Goal: Task Accomplishment & Management: Complete application form

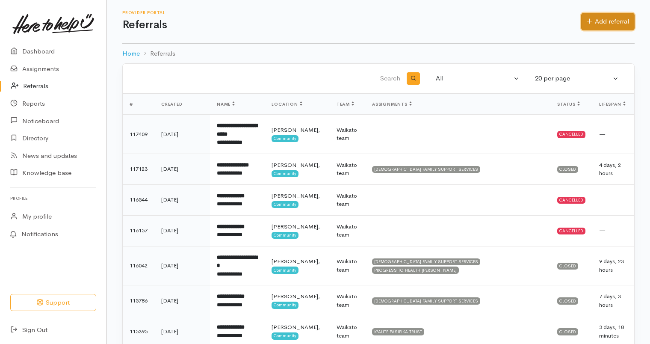
click at [621, 21] on link "Add referral" at bounding box center [607, 22] width 53 height 18
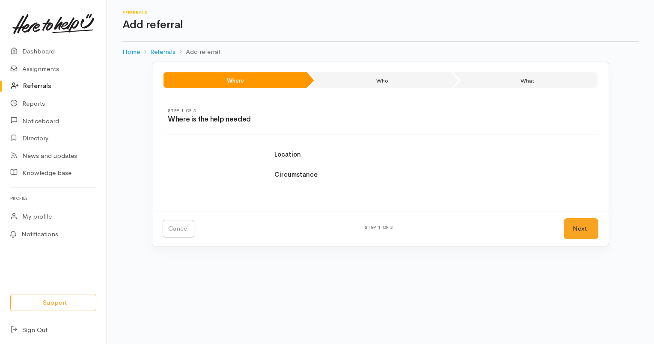
select select
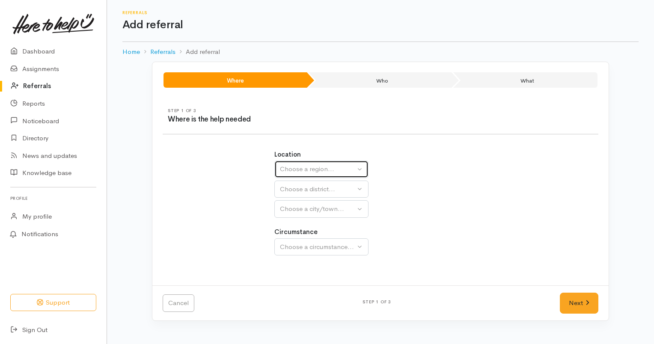
click at [354, 165] on div "Choose a region..." at bounding box center [317, 169] width 75 height 10
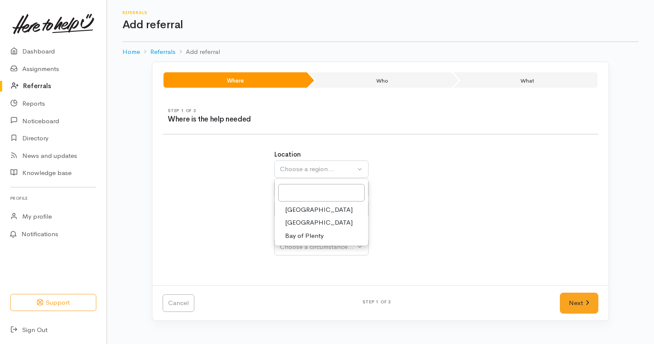
click at [302, 221] on span "[GEOGRAPHIC_DATA]" at bounding box center [319, 223] width 68 height 10
select select "3"
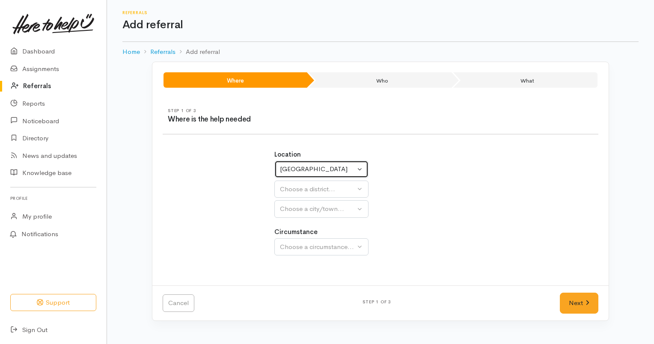
select select
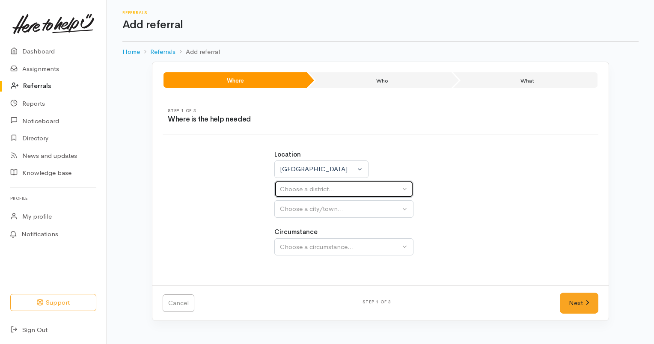
click at [324, 188] on div "Choose a district..." at bounding box center [340, 189] width 120 height 10
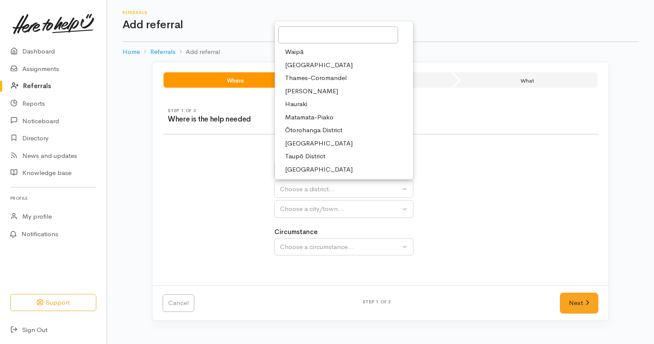
click at [309, 89] on span "[PERSON_NAME]" at bounding box center [311, 91] width 53 height 10
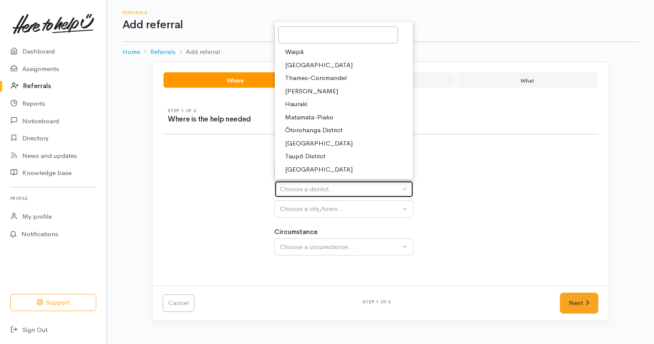
select select "4"
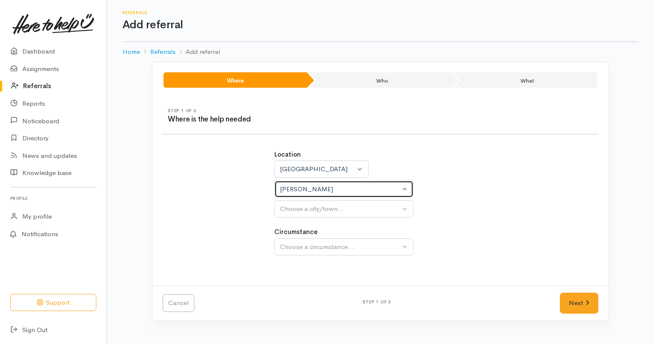
select select
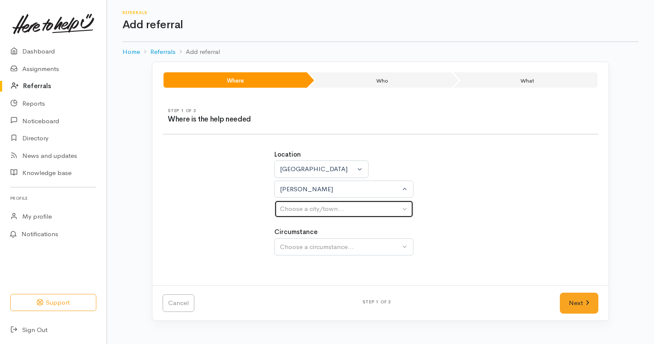
click at [342, 208] on div "Choose a city/town..." at bounding box center [340, 209] width 120 height 10
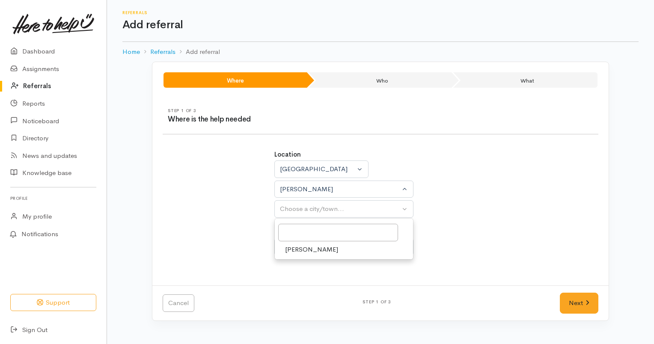
click at [316, 248] on link "[PERSON_NAME]" at bounding box center [344, 249] width 138 height 13
select select "1"
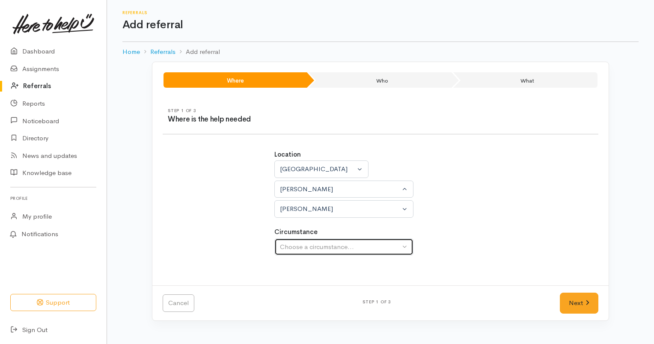
click at [343, 245] on div "Choose a circumstance..." at bounding box center [340, 247] width 120 height 10
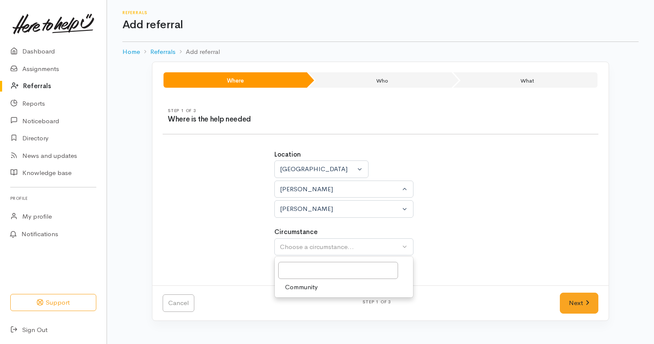
click at [321, 287] on link "Community" at bounding box center [344, 287] width 138 height 13
select select "2"
click at [574, 305] on link "Next" at bounding box center [578, 303] width 38 height 21
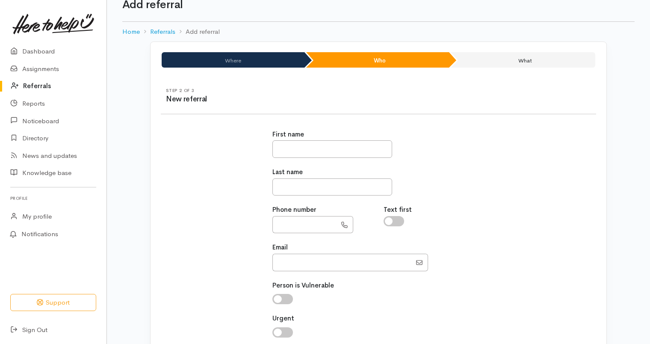
scroll to position [21, 0]
click at [327, 146] on input "text" at bounding box center [332, 149] width 120 height 18
type input "********"
type input "*****"
click at [307, 224] on input "text" at bounding box center [304, 225] width 64 height 18
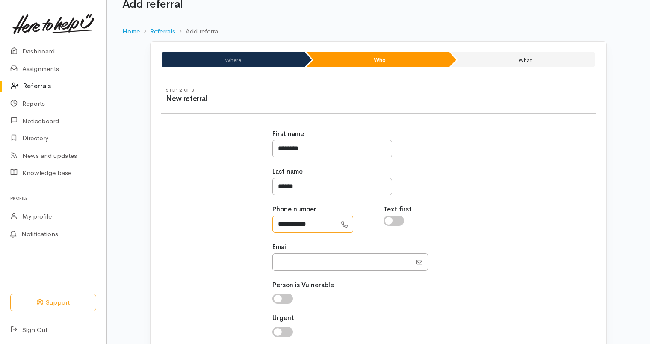
type input "**********"
click at [397, 222] on input "checkbox" at bounding box center [394, 221] width 21 height 10
checkbox input "true"
click at [352, 261] on input "Email" at bounding box center [341, 262] width 139 height 18
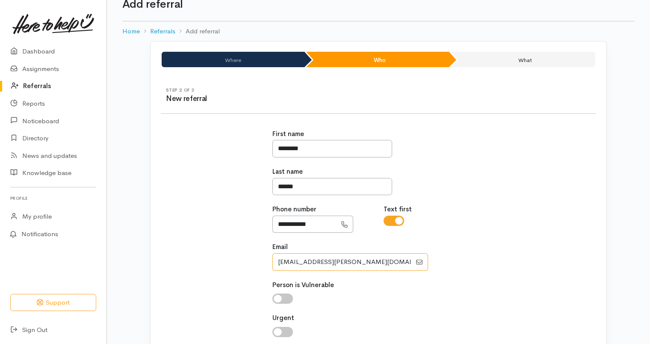
click at [310, 260] on input "Email" at bounding box center [341, 262] width 139 height 18
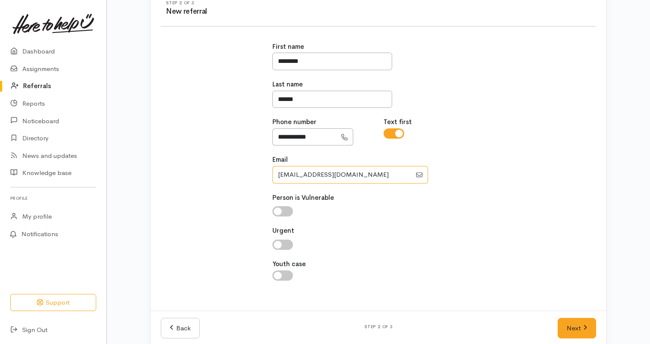
scroll to position [118, 0]
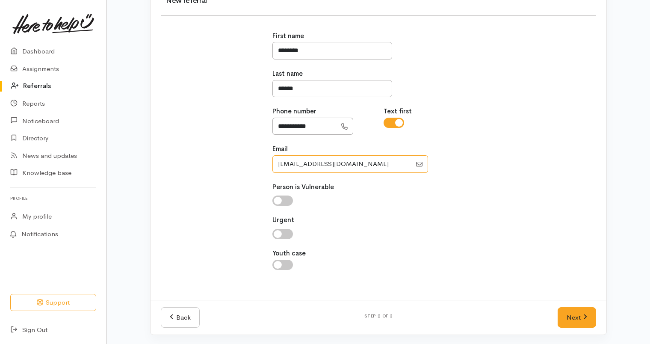
type input "emmersonwalsh@gmail.com"
click at [284, 232] on input "checkbox" at bounding box center [282, 234] width 21 height 10
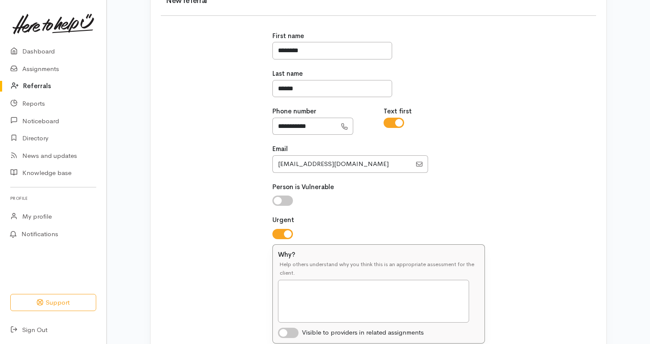
click at [281, 257] on label "Why?" at bounding box center [286, 255] width 17 height 10
click at [281, 280] on textarea "Why?" at bounding box center [373, 301] width 191 height 43
click at [276, 233] on input "checkbox" at bounding box center [282, 234] width 21 height 10
checkbox input "false"
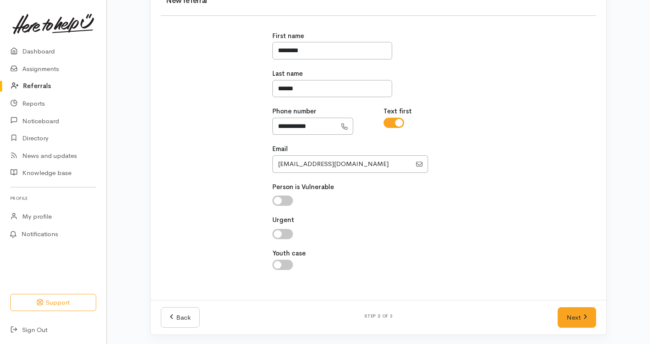
click at [289, 264] on input "Youth case" at bounding box center [282, 265] width 21 height 10
checkbox input "true"
click at [578, 313] on link "Next" at bounding box center [577, 317] width 38 height 21
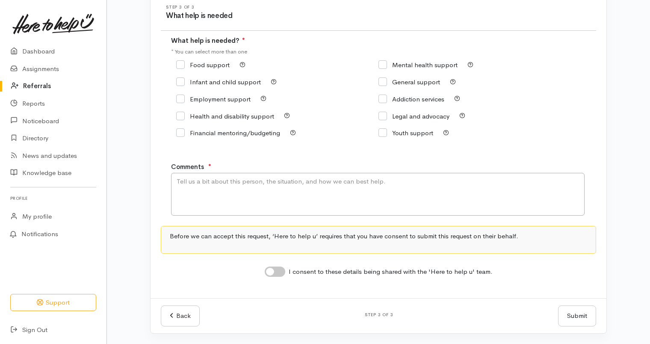
scroll to position [104, 0]
click at [262, 98] on icon "button" at bounding box center [263, 97] width 6 height 7
click at [263, 98] on icon "button" at bounding box center [263, 97] width 6 height 7
click at [180, 100] on input "Employment support" at bounding box center [213, 99] width 74 height 6
checkbox input "true"
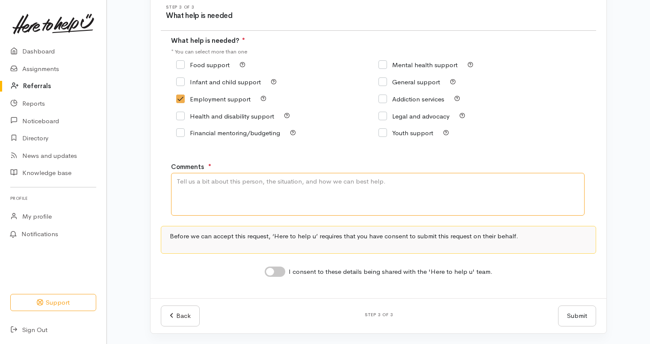
click at [206, 178] on textarea "Comments" at bounding box center [378, 194] width 414 height 43
paste textarea "I’m referring E for urgent employment support. He’s currently in transitional h…"
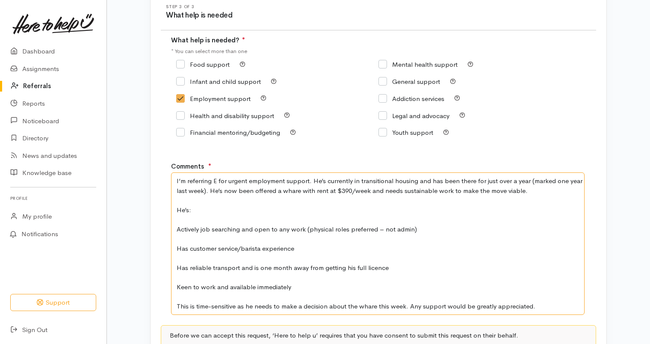
click at [216, 183] on textarea "I’m referring E for urgent employment support. He’s currently in transitional h…" at bounding box center [378, 243] width 414 height 142
click at [499, 184] on textarea "I’m referring Emmerson for urgent employment support. He’s currently in transit…" at bounding box center [378, 243] width 414 height 142
click at [381, 189] on textarea "I’m referring Emmerson for urgent employment support. He’s currently in transit…" at bounding box center [378, 243] width 414 height 142
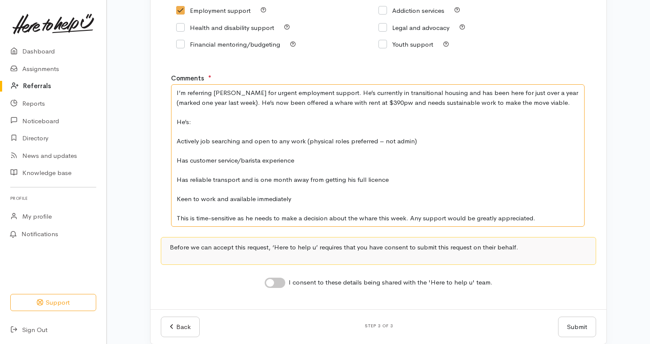
scroll to position [204, 0]
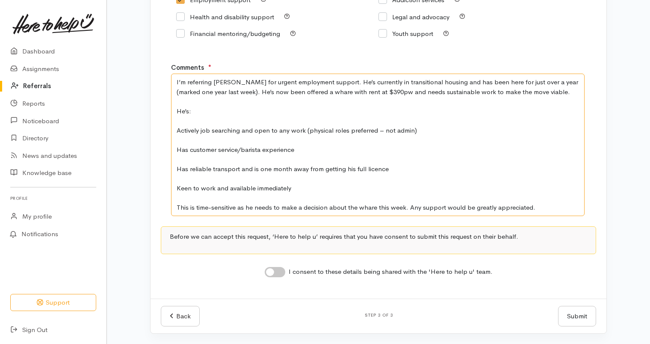
click at [178, 109] on textarea "I’m referring Emmerson for urgent employment support. He’s currently in transit…" at bounding box center [378, 145] width 414 height 142
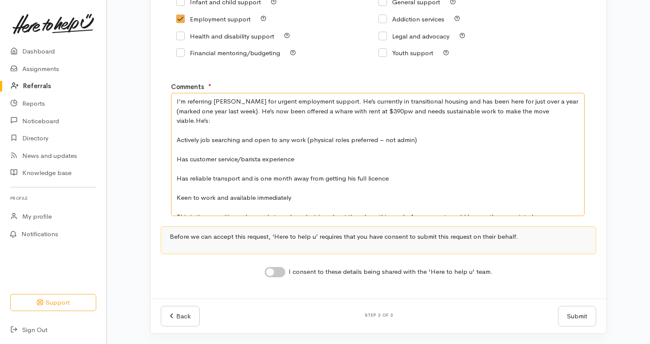
scroll to position [184, 0]
click at [175, 132] on textarea "I’m referring Emmerson for urgent employment support. He’s currently in transit…" at bounding box center [378, 154] width 414 height 123
click at [178, 145] on textarea "I’m referring Emmerson for urgent employment support. He’s currently in transit…" at bounding box center [378, 154] width 414 height 123
click at [176, 170] on textarea "I’m referring Emmerson for urgent employment support. He’s currently in transit…" at bounding box center [378, 154] width 414 height 123
click at [176, 185] on textarea "I’m referring Emmerson for urgent employment support. He’s currently in transit…" at bounding box center [378, 154] width 414 height 123
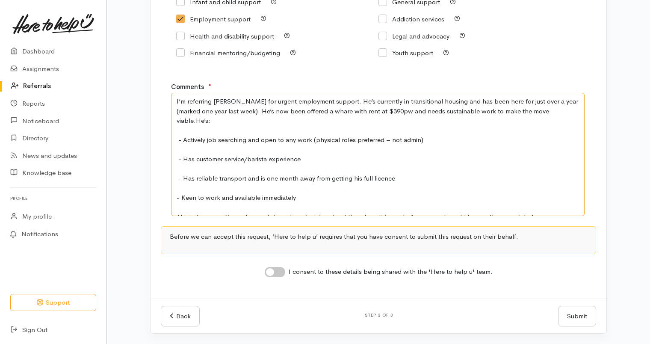
click at [539, 105] on textarea "I’m referring Emmerson for urgent employment support. He’s currently in transit…" at bounding box center [378, 154] width 414 height 123
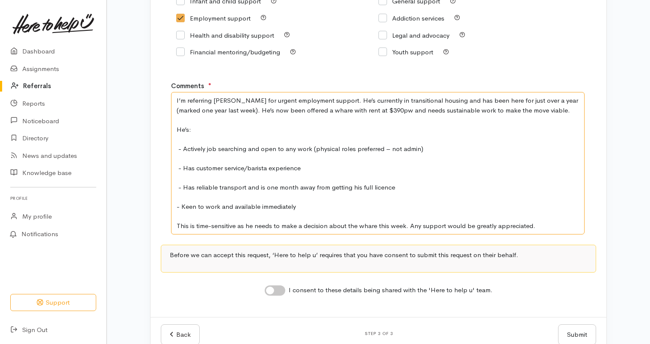
click at [243, 134] on textarea "I’m referring Emmerson for urgent employment support. He’s currently in transit…" at bounding box center [378, 163] width 414 height 142
paste textarea "E is currently doing casual work and actively job searching but has not had muc…"
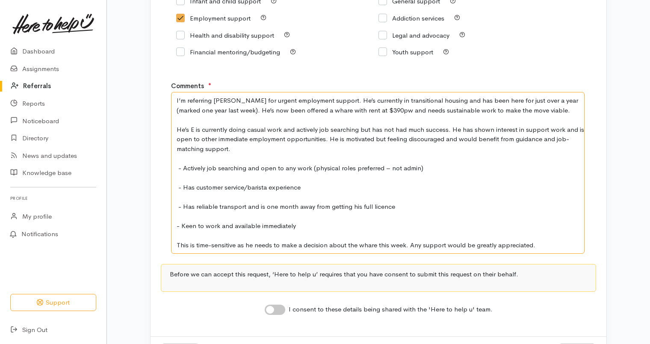
drag, startPoint x: 200, startPoint y: 131, endPoint x: 192, endPoint y: 130, distance: 8.7
click at [192, 130] on textarea "I’m referring Emmerson for urgent employment support. He’s currently in transit…" at bounding box center [378, 173] width 414 height 162
drag, startPoint x: 438, startPoint y: 129, endPoint x: 326, endPoint y: 139, distance: 112.5
click at [326, 139] on textarea "I’m referring Emmerson for urgent employment support. He’s currently in transit…" at bounding box center [378, 173] width 414 height 162
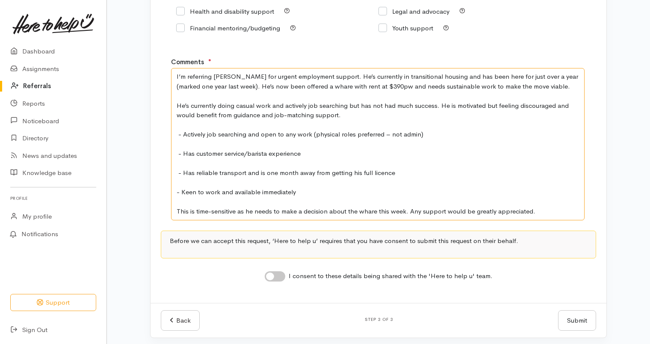
scroll to position [209, 0]
type textarea "I’m referring [PERSON_NAME] for urgent employment support. He’s currently in tr…"
click at [282, 273] on input "I consent to these details being shared with the 'Here to help u' team." at bounding box center [275, 276] width 21 height 10
checkbox input "true"
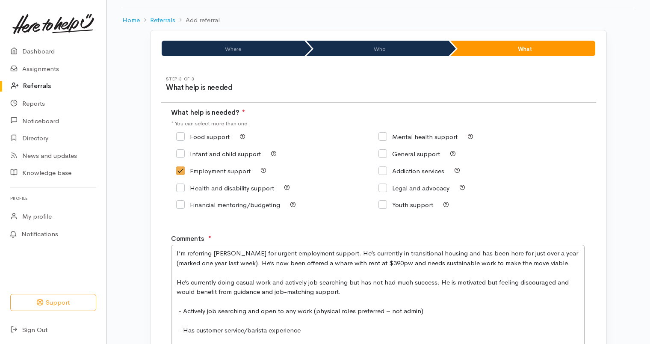
scroll to position [0, 0]
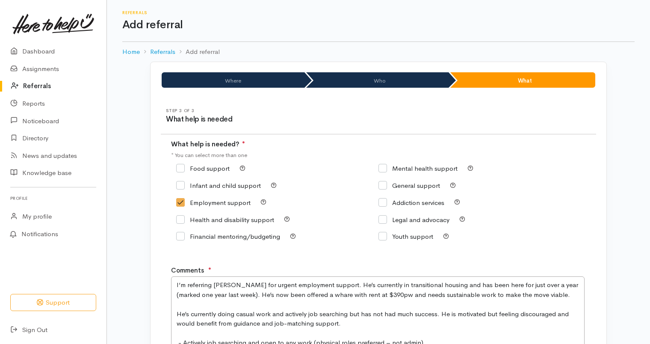
click at [600, 155] on div "Step 3 of 3 What help is needed What help is needed? ● * You can select more th…" at bounding box center [379, 304] width 456 height 413
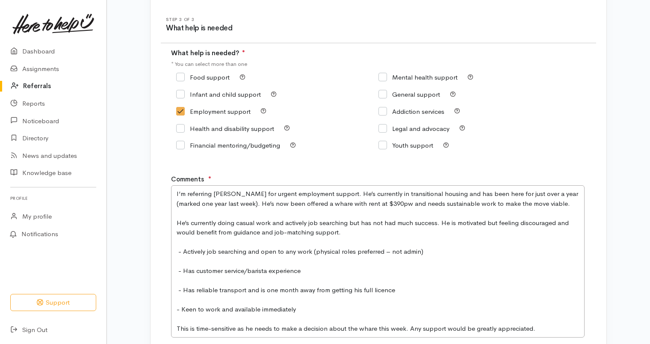
scroll to position [213, 0]
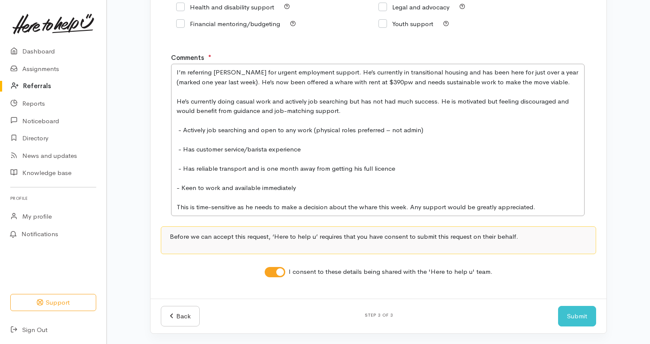
click at [595, 245] on div "Before we can accept this request, ‘Here to help u’ requires that you have cons…" at bounding box center [378, 240] width 435 height 28
click at [545, 193] on textarea "I’m referring [PERSON_NAME] for urgent employment support. He’s currently in tr…" at bounding box center [378, 140] width 414 height 152
click at [562, 174] on textarea "I’m referring [PERSON_NAME] for urgent employment support. He’s currently in tr…" at bounding box center [378, 140] width 414 height 152
click at [545, 209] on textarea "I’m referring [PERSON_NAME] for urgent employment support. He’s currently in tr…" at bounding box center [378, 140] width 414 height 152
drag, startPoint x: 544, startPoint y: 203, endPoint x: 133, endPoint y: 75, distance: 430.9
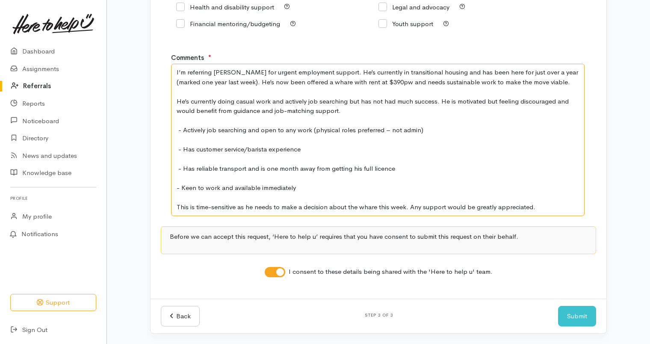
click at [133, 75] on div "Where Who What Step 1 of 3 Where is the help needed Location Auckland Waikato B…" at bounding box center [378, 96] width 543 height 495
click at [178, 306] on link "Back" at bounding box center [180, 316] width 39 height 21
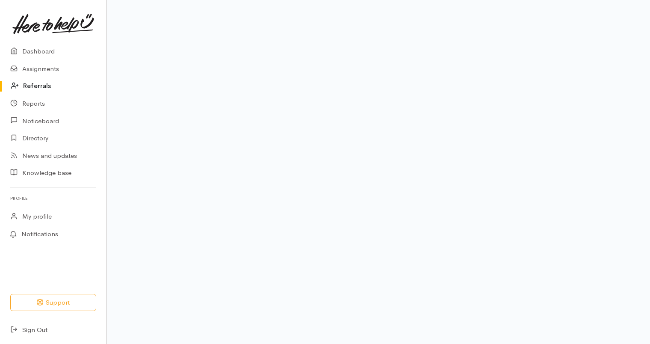
scroll to position [118, 0]
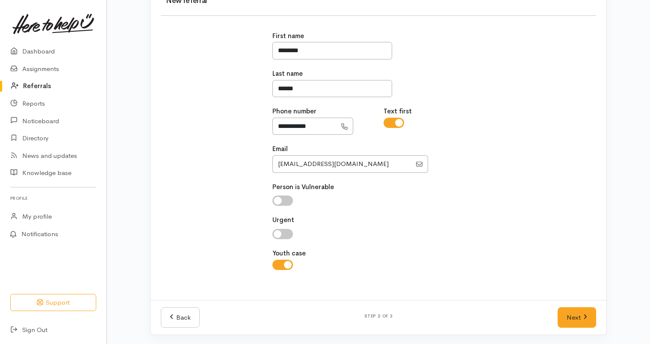
click at [284, 233] on input "checkbox" at bounding box center [282, 234] width 21 height 10
checkbox input "true"
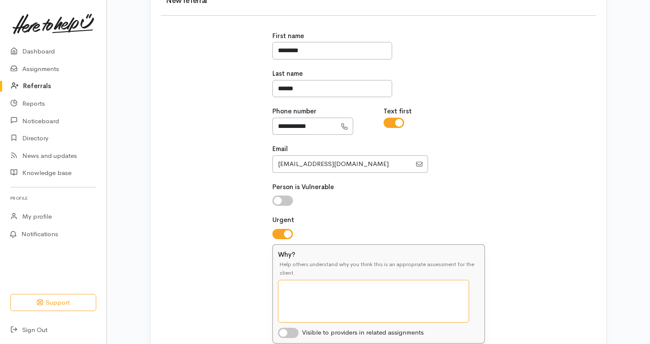
click at [373, 281] on textarea "Why?" at bounding box center [373, 301] width 191 height 43
paste textarea "I’m referring [PERSON_NAME] for urgent employment support. He’s currently in tr…"
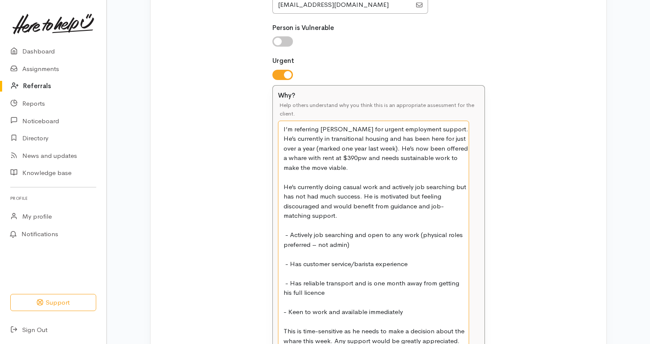
scroll to position [409, 0]
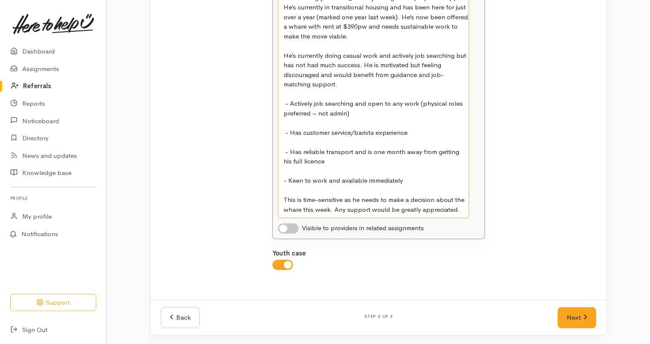
type textarea "I’m referring [PERSON_NAME] for urgent employment support. He’s currently in tr…"
click at [291, 225] on input "checkbox" at bounding box center [288, 228] width 21 height 10
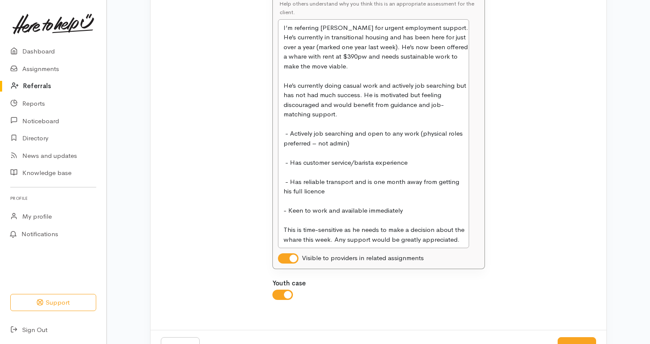
scroll to position [380, 0]
click at [284, 252] on input "checkbox" at bounding box center [288, 257] width 21 height 10
checkbox input "false"
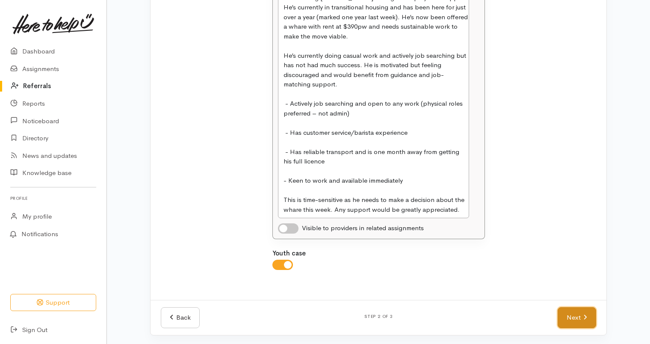
click at [580, 317] on link "Next" at bounding box center [577, 317] width 38 height 21
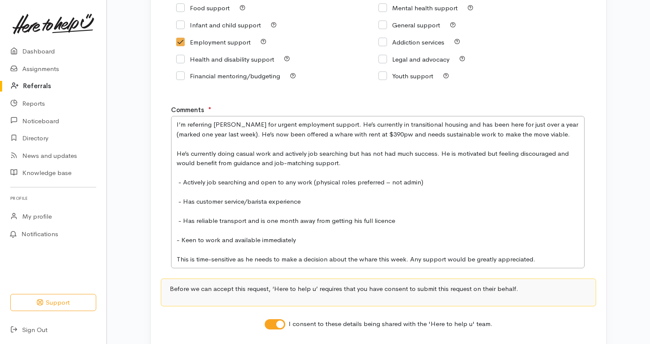
scroll to position [213, 0]
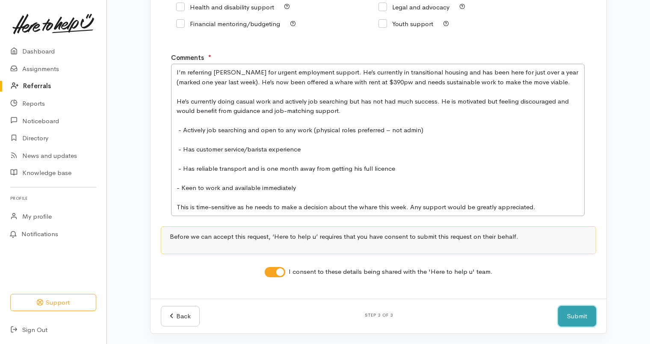
click at [580, 315] on button "Submit" at bounding box center [577, 316] width 38 height 21
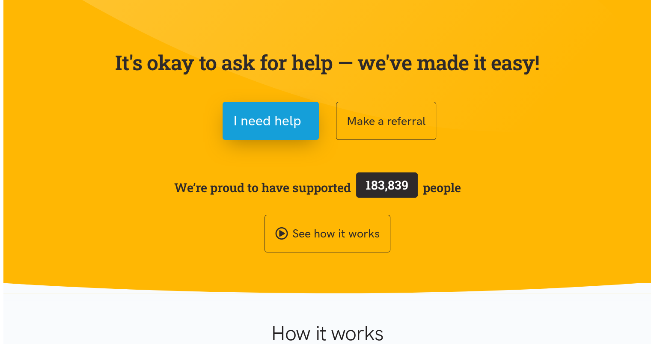
scroll to position [50, 0]
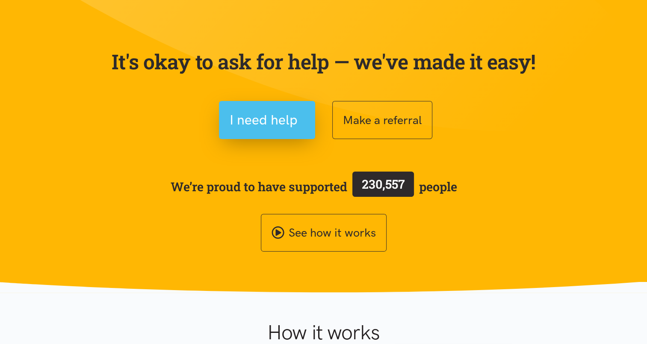
click at [289, 119] on span "I need help" at bounding box center [264, 120] width 68 height 22
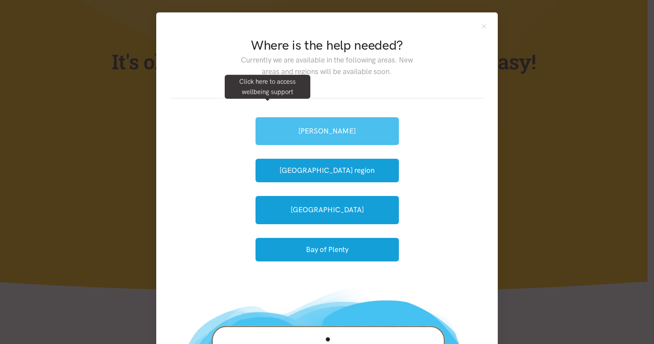
click at [359, 132] on link "[PERSON_NAME]" at bounding box center [326, 131] width 143 height 28
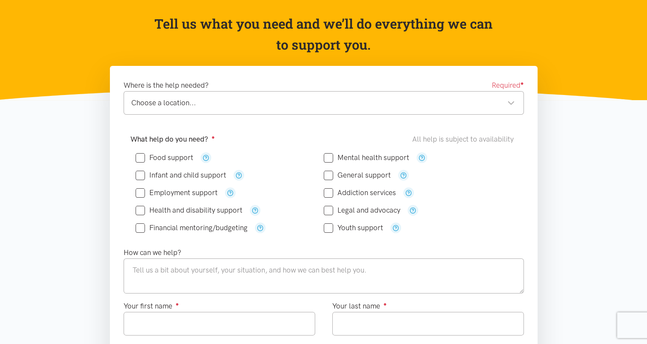
scroll to position [83, 0]
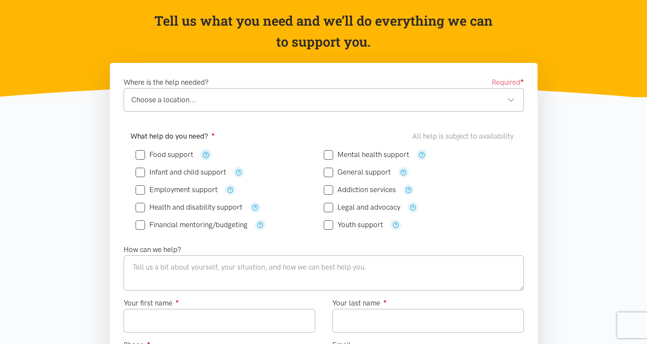
click at [207, 153] on icon "button" at bounding box center [206, 154] width 6 height 6
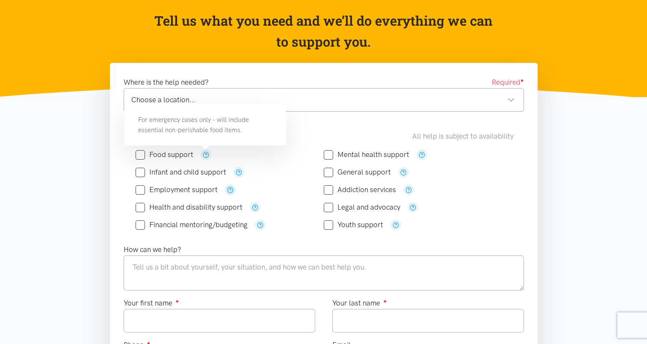
click at [230, 187] on icon "button" at bounding box center [230, 189] width 6 height 6
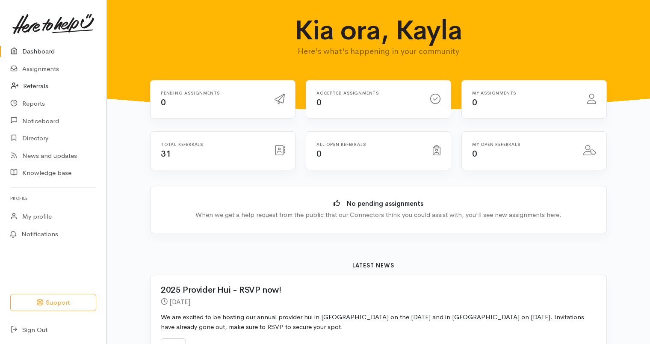
click at [59, 87] on link "Referrals" at bounding box center [53, 86] width 107 height 18
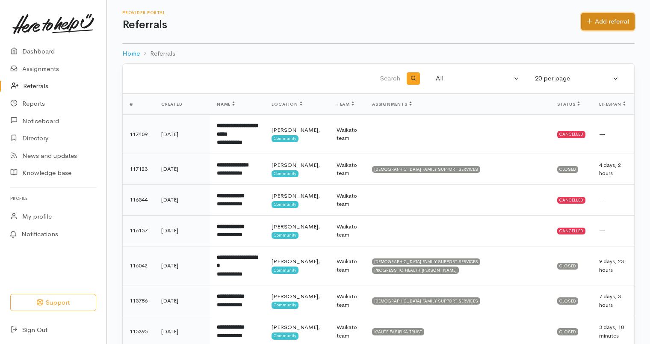
click at [603, 24] on link "Add referral" at bounding box center [607, 22] width 53 height 18
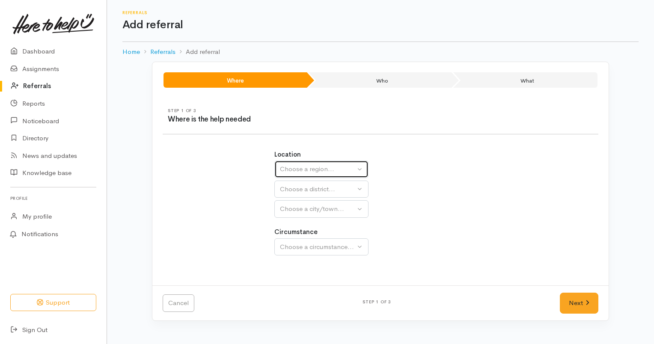
click at [325, 165] on div "Choose a region..." at bounding box center [317, 169] width 75 height 10
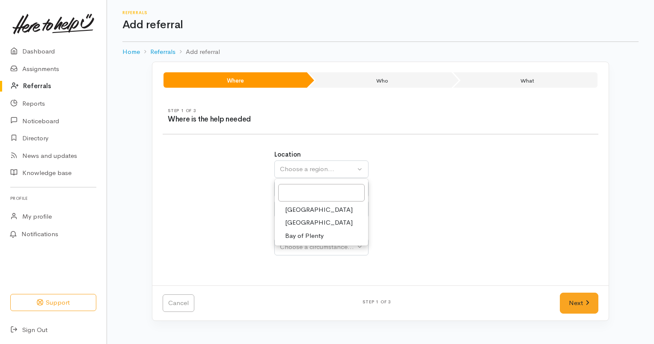
click at [304, 229] on link "Bay of Plenty" at bounding box center [321, 235] width 93 height 13
select select "4"
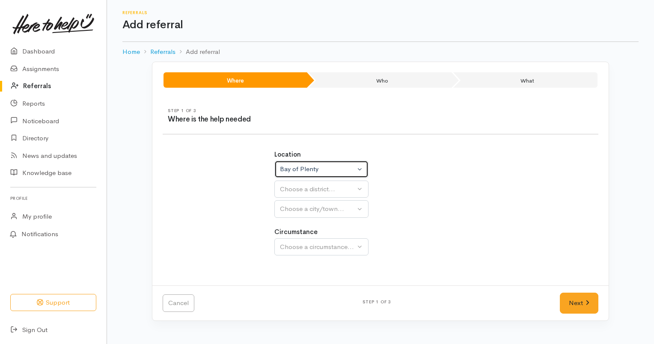
select select
click at [322, 171] on div "Bay of Plenty" at bounding box center [317, 169] width 75 height 10
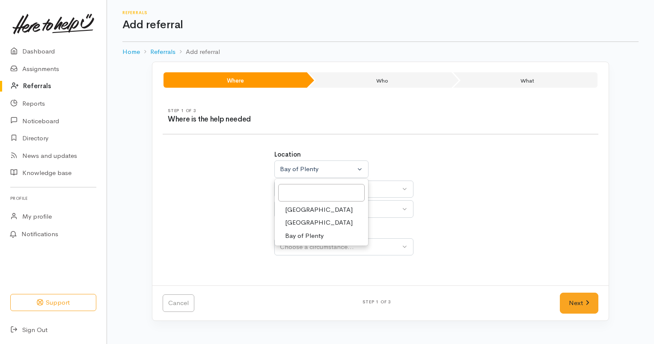
click at [310, 219] on link "Waikato" at bounding box center [321, 222] width 93 height 13
select select "3"
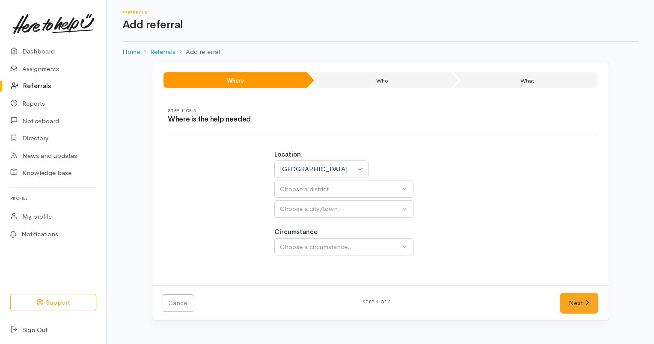
select select
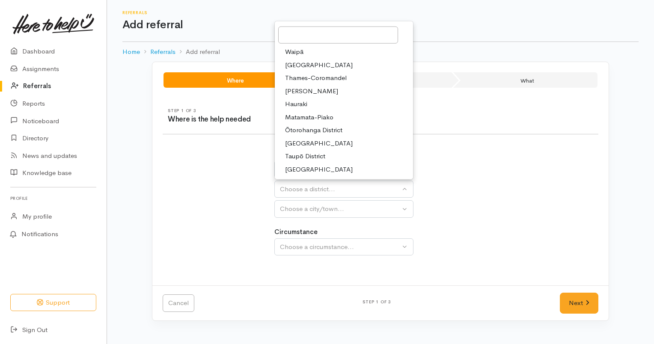
click at [311, 90] on link "[PERSON_NAME]" at bounding box center [344, 91] width 138 height 13
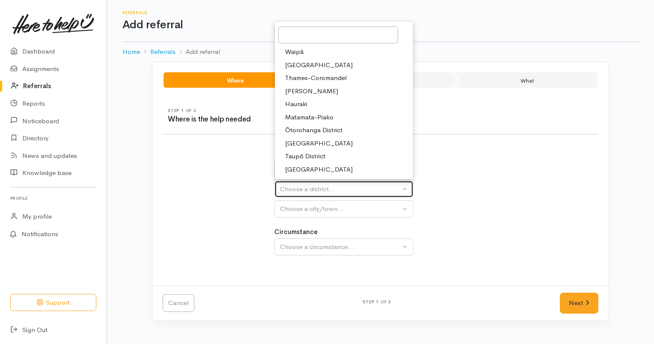
select select "4"
select select
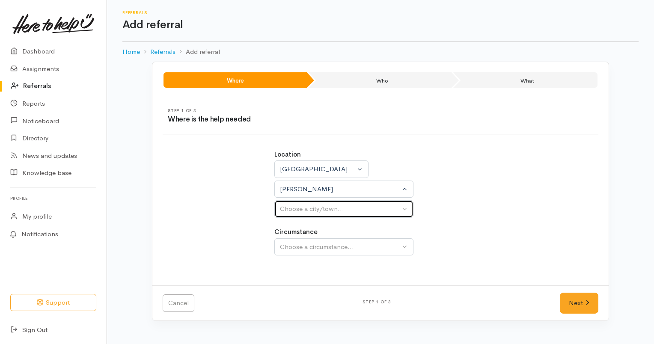
click at [318, 210] on div "Choose a city/town..." at bounding box center [340, 209] width 120 height 10
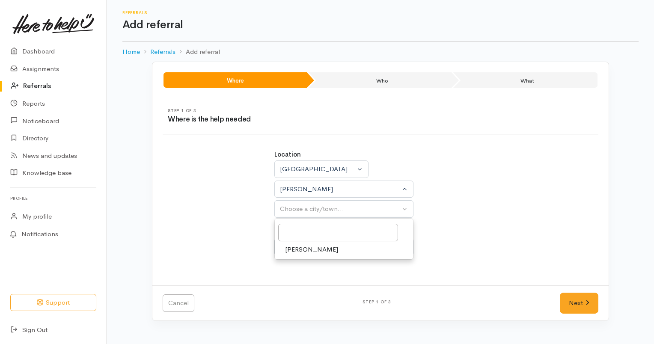
click at [307, 248] on span "[PERSON_NAME]" at bounding box center [311, 250] width 53 height 10
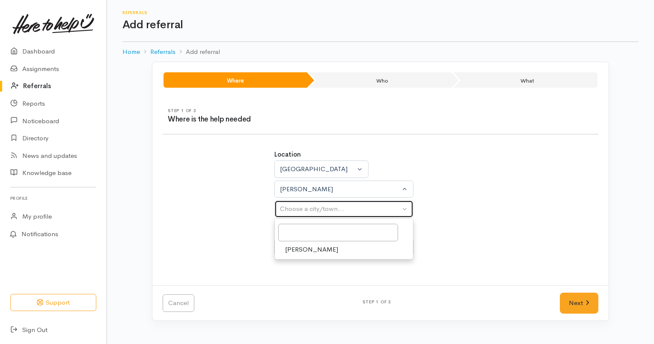
select select "1"
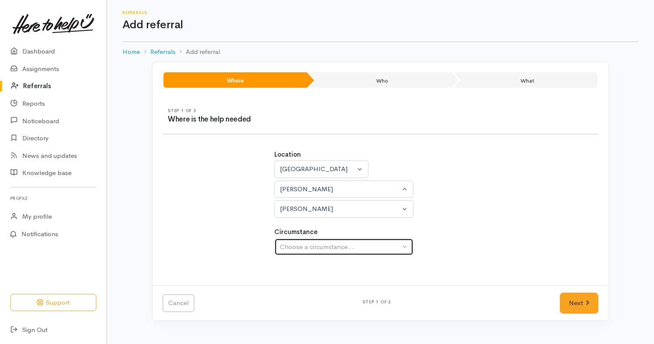
click at [316, 246] on div "Choose a circumstance..." at bounding box center [340, 247] width 120 height 10
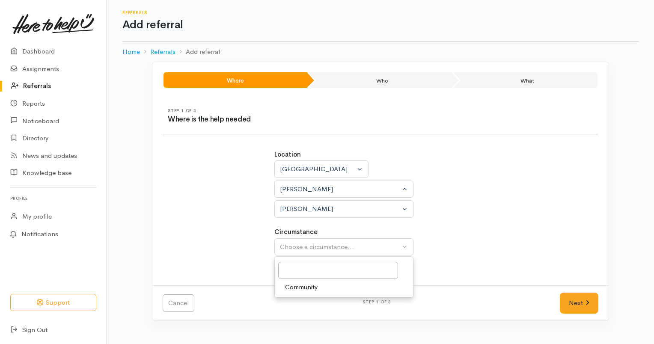
click at [322, 282] on link "Community" at bounding box center [344, 287] width 138 height 13
select select "2"
click at [573, 296] on link "Next" at bounding box center [578, 303] width 38 height 21
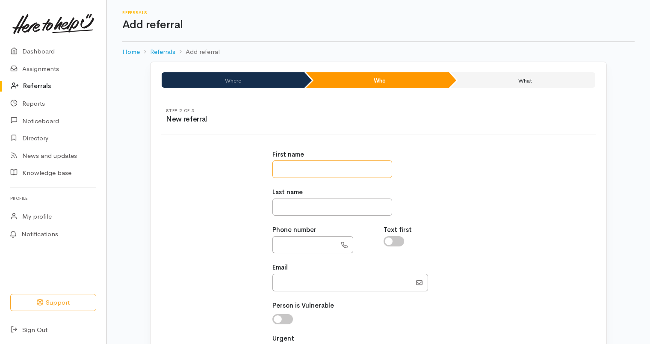
click at [323, 162] on input "text" at bounding box center [332, 169] width 120 height 18
type input "********"
type input "*****"
click at [293, 245] on input "text" at bounding box center [304, 245] width 64 height 18
type input "**********"
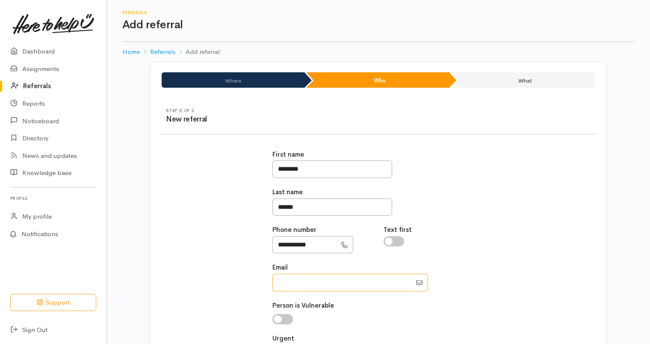
type input "emmersonwalsh@gmail.com"
click at [393, 239] on input "checkbox" at bounding box center [394, 241] width 21 height 10
checkbox input "true"
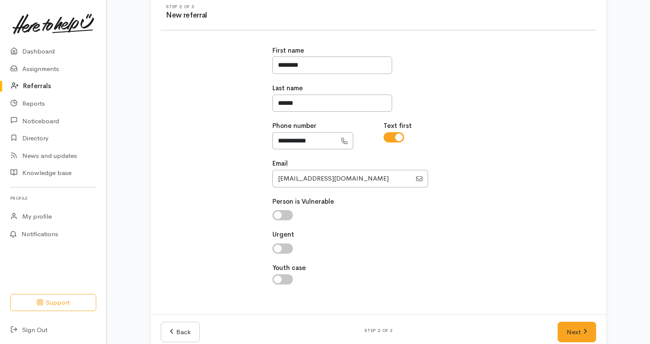
scroll to position [118, 0]
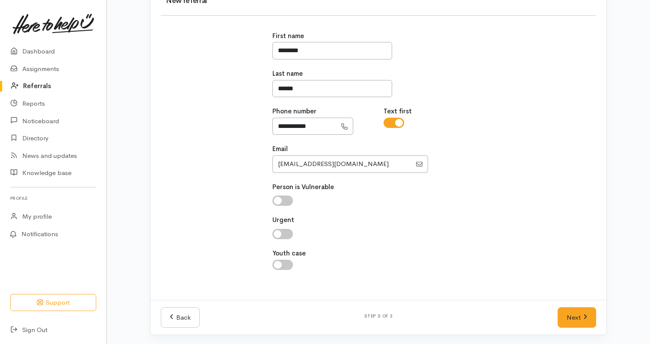
click at [285, 229] on input "checkbox" at bounding box center [282, 234] width 21 height 10
checkbox input "true"
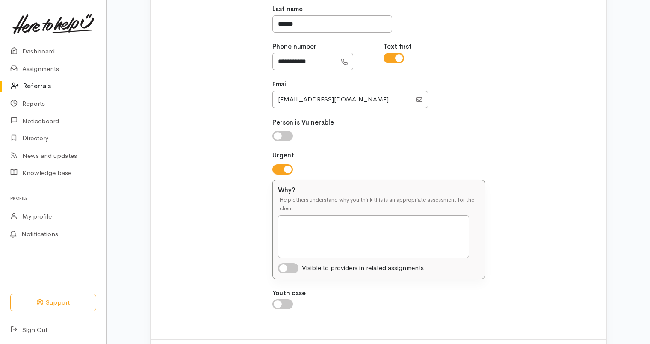
scroll to position [222, 0]
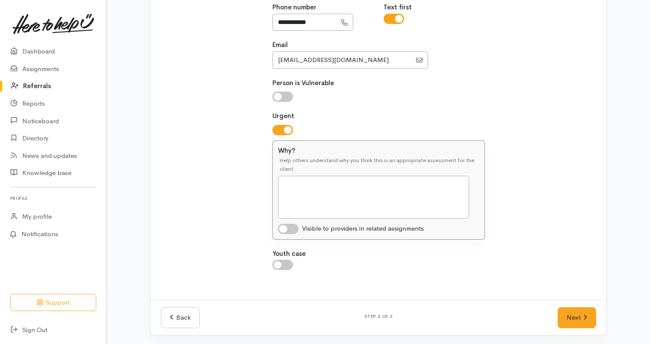
click at [284, 266] on input "Youth case" at bounding box center [282, 265] width 21 height 10
checkbox input "true"
click at [571, 311] on link "Next" at bounding box center [577, 317] width 38 height 21
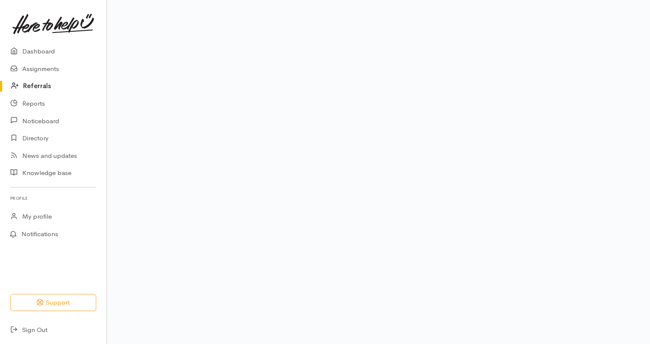
scroll to position [104, 0]
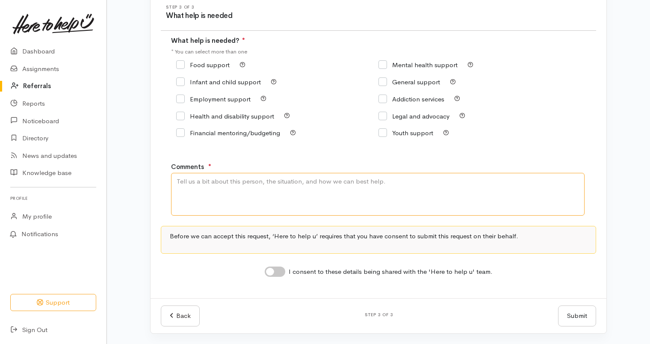
click at [379, 184] on textarea "Comments" at bounding box center [378, 194] width 414 height 43
paste textarea "I’m referring [PERSON_NAME] for urgent employment support. He’s currently in tr…"
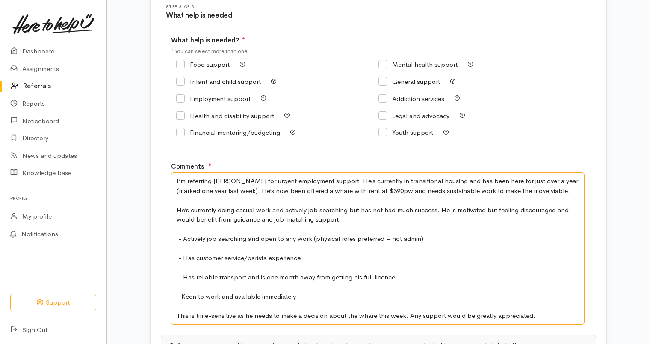
type textarea "I’m referring [PERSON_NAME] for urgent employment support. He’s currently in tr…"
click at [180, 100] on input "Employment support" at bounding box center [213, 98] width 74 height 6
checkbox input "true"
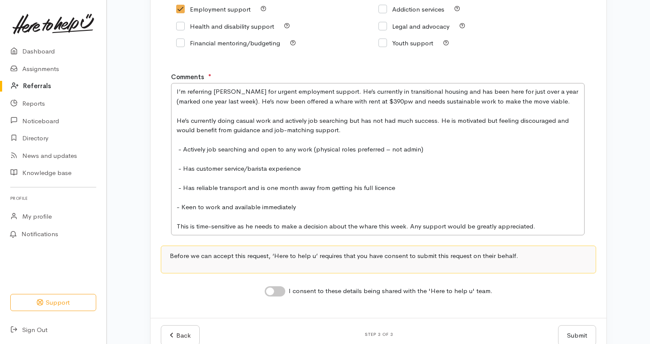
scroll to position [198, 0]
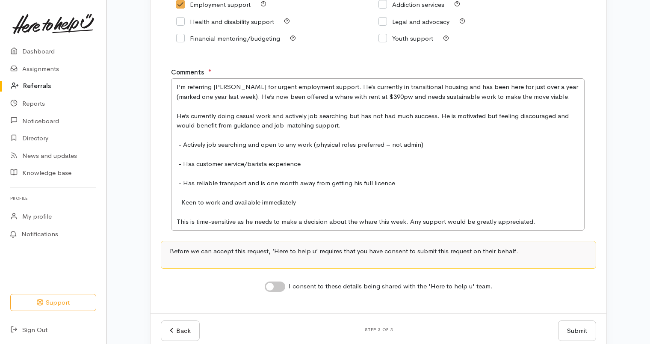
click at [282, 287] on input "I consent to these details being shared with the 'Here to help u' team." at bounding box center [275, 286] width 21 height 10
checkbox input "true"
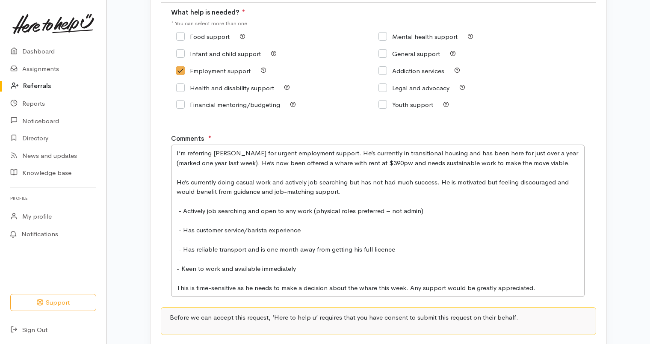
scroll to position [213, 0]
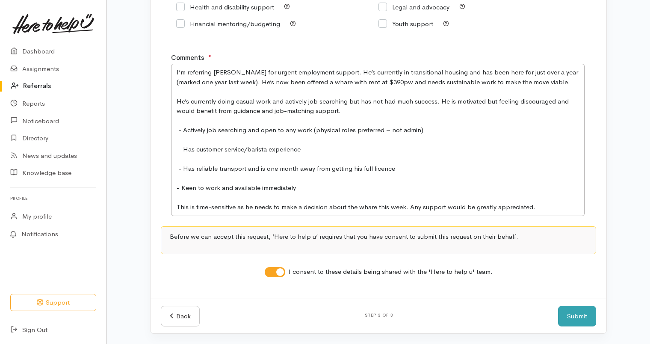
click at [578, 321] on button "Submit" at bounding box center [577, 316] width 38 height 21
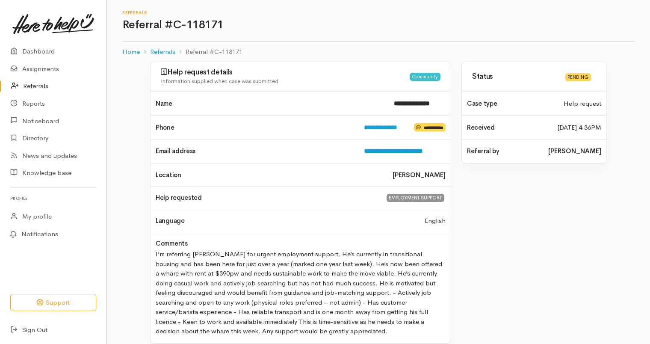
scroll to position [9, 0]
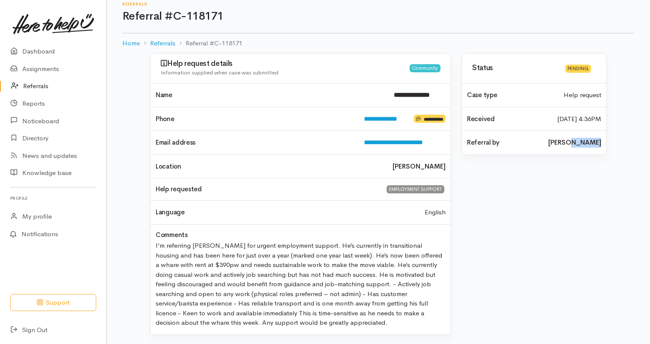
click at [527, 269] on div "Status Pending Case type Help request Received [DATE] 4:36PM" at bounding box center [534, 199] width 156 height 292
